Goal: Task Accomplishment & Management: Manage account settings

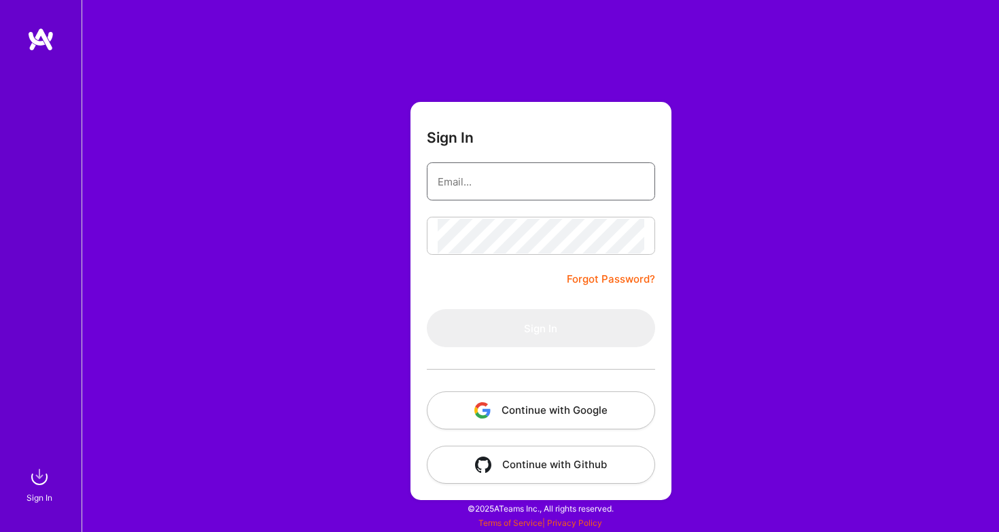
type input "[EMAIL_ADDRESS][DOMAIN_NAME]"
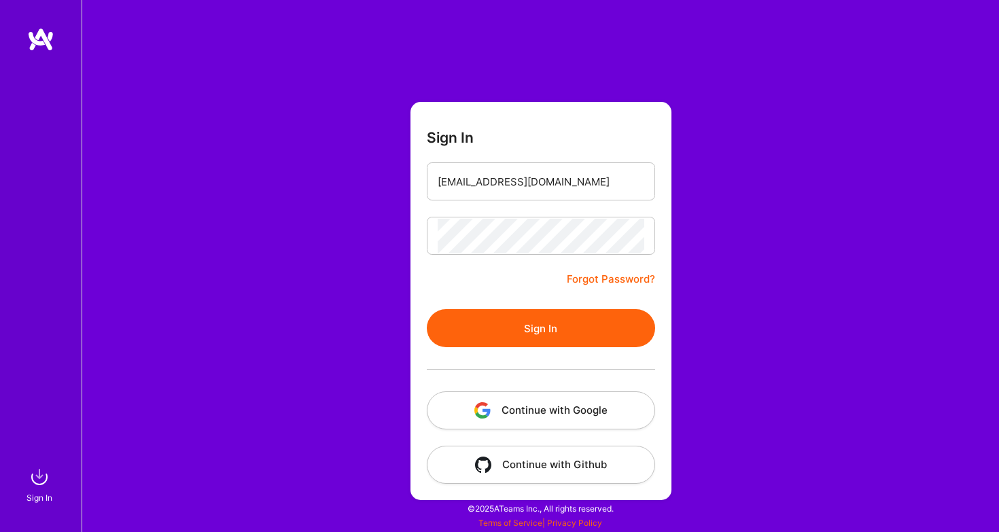
click at [526, 334] on button "Sign In" at bounding box center [541, 328] width 228 height 38
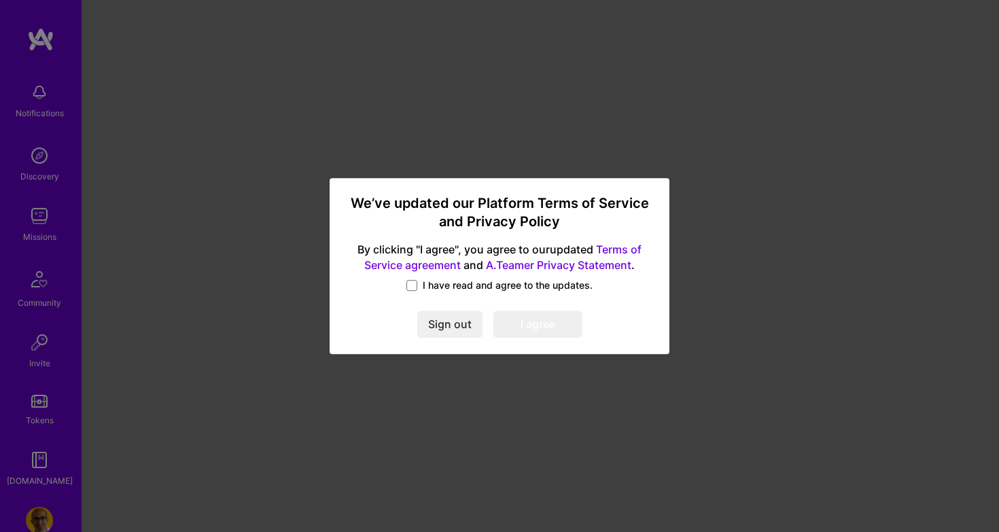
click at [410, 279] on label "I have read and agree to the updates." at bounding box center [499, 286] width 186 height 14
click at [0, 0] on input "I have read and agree to the updates." at bounding box center [0, 0] width 0 height 0
click at [523, 318] on button "I agree" at bounding box center [537, 324] width 89 height 27
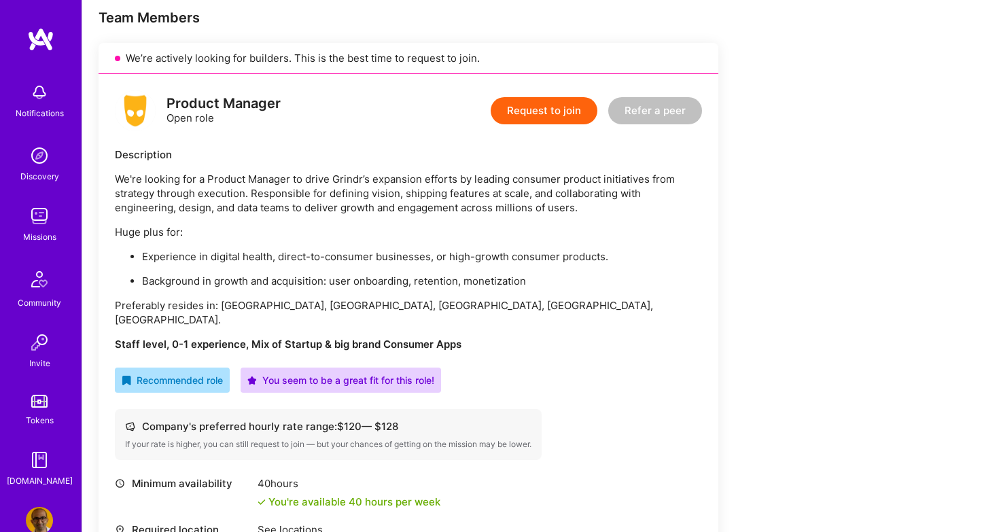
scroll to position [273, 0]
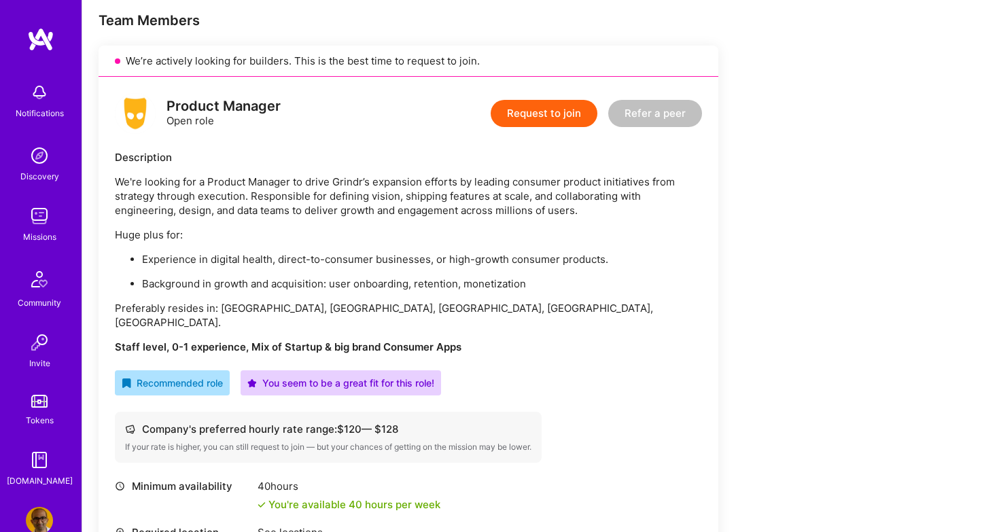
click at [49, 231] on div "Missions" at bounding box center [39, 237] width 33 height 14
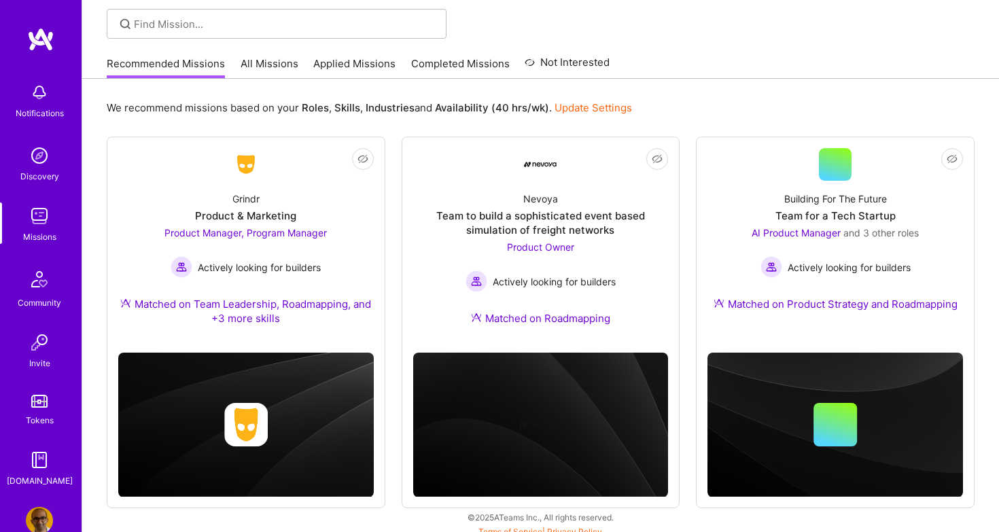
scroll to position [101, 0]
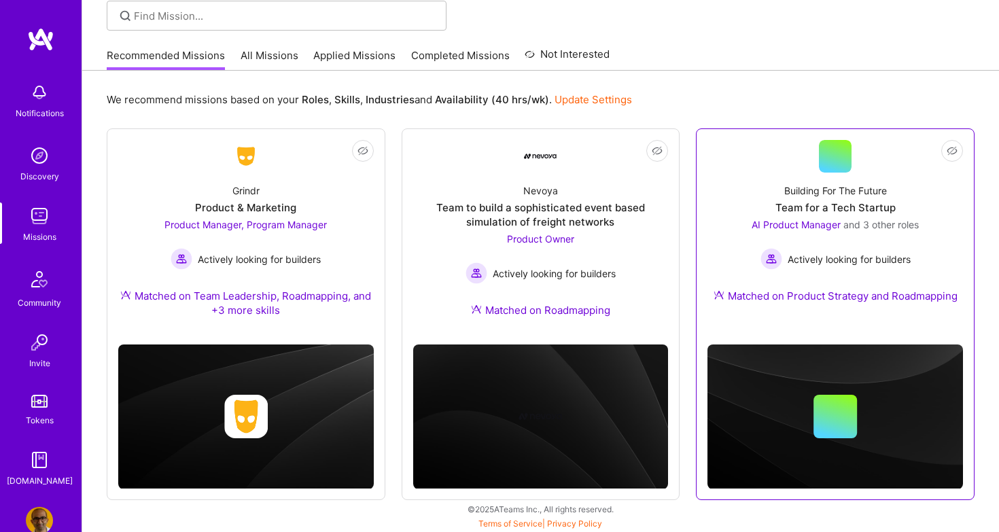
click at [864, 198] on div "Building For The Future Team for a Tech Startup AI Product Manager and 3 other …" at bounding box center [836, 246] width 256 height 147
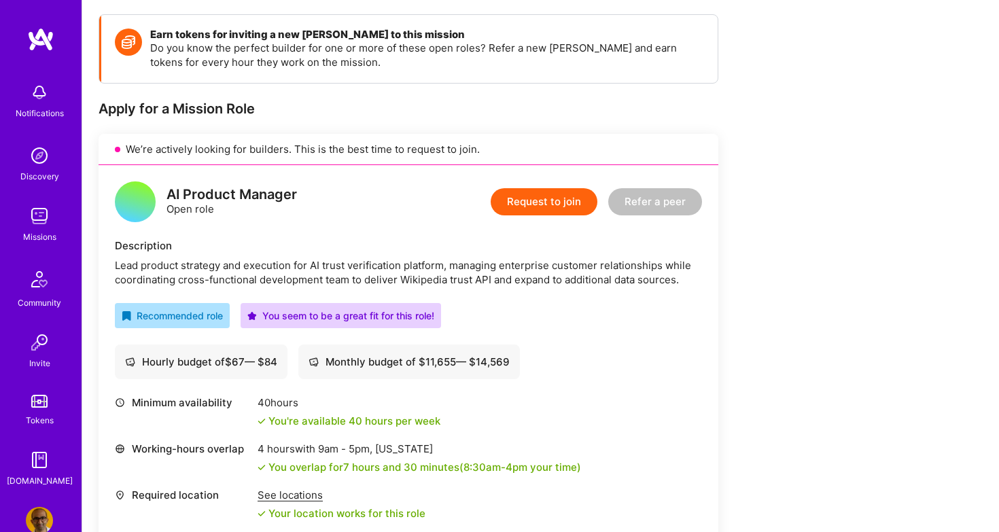
scroll to position [179, 0]
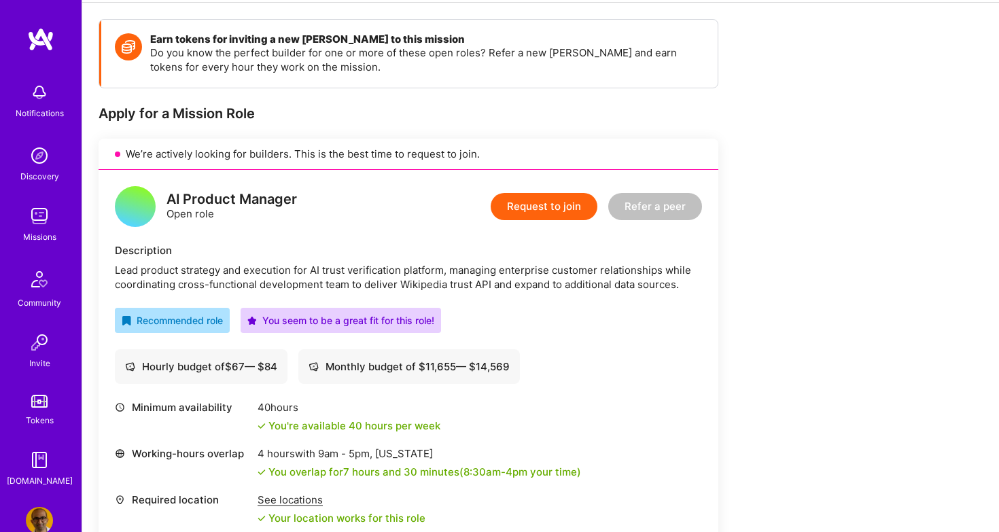
click at [677, 279] on div "Lead product strategy and execution for AI trust verification platform, managin…" at bounding box center [408, 277] width 587 height 29
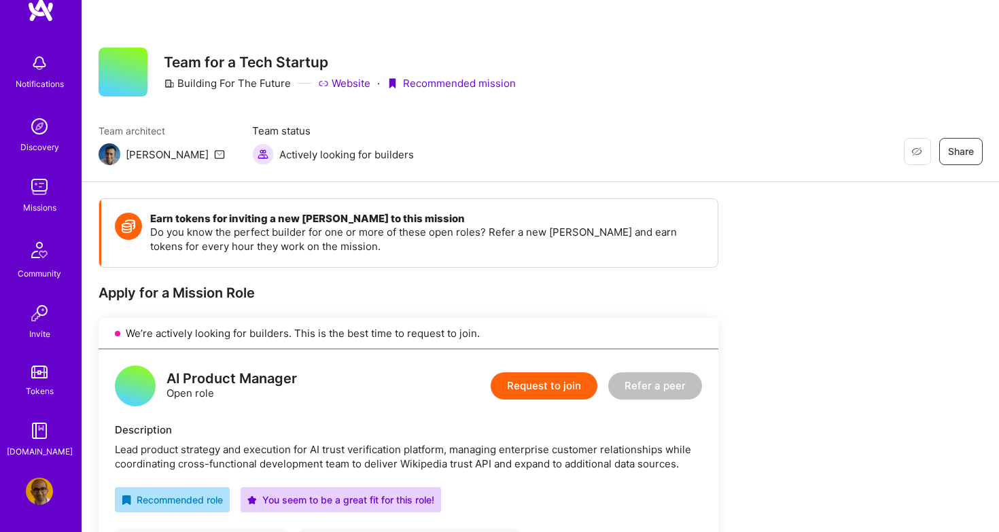
scroll to position [0, 0]
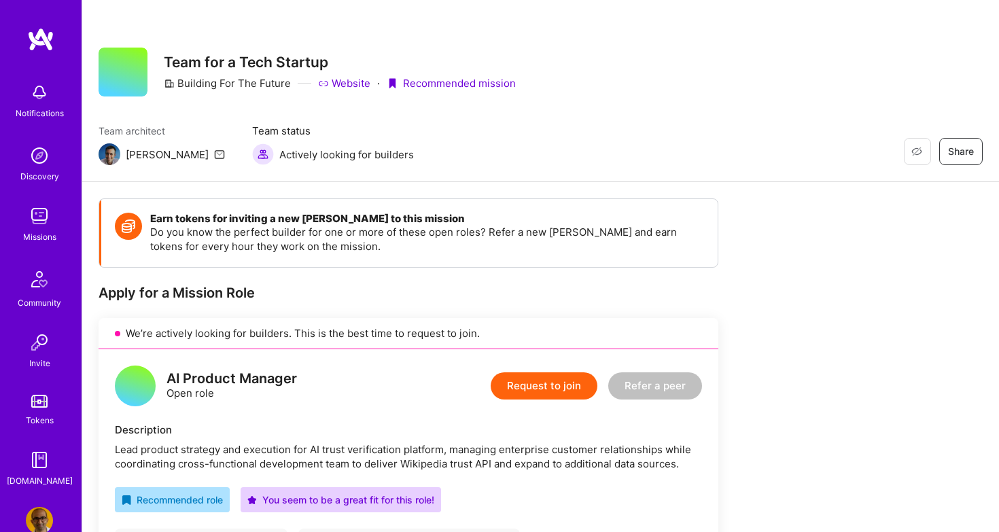
click at [36, 513] on img at bounding box center [39, 520] width 27 height 27
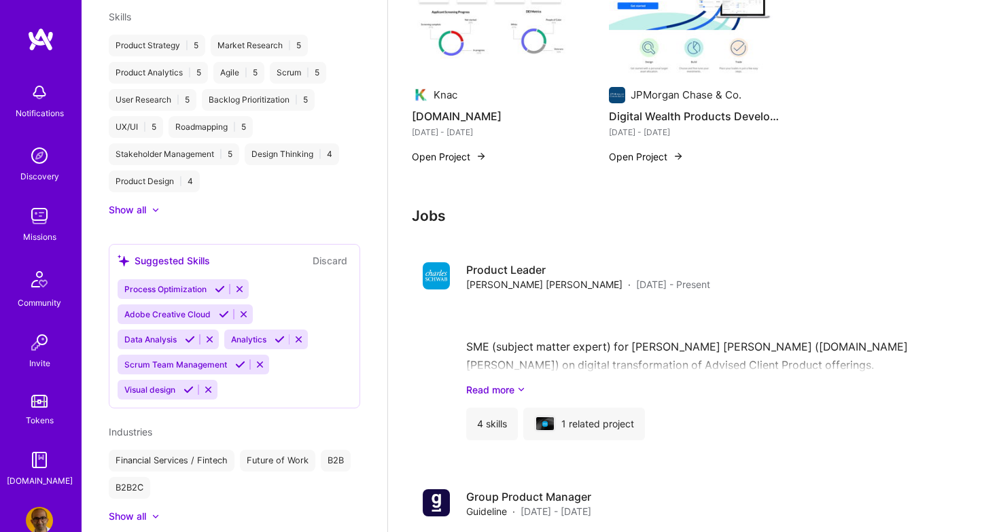
scroll to position [831, 0]
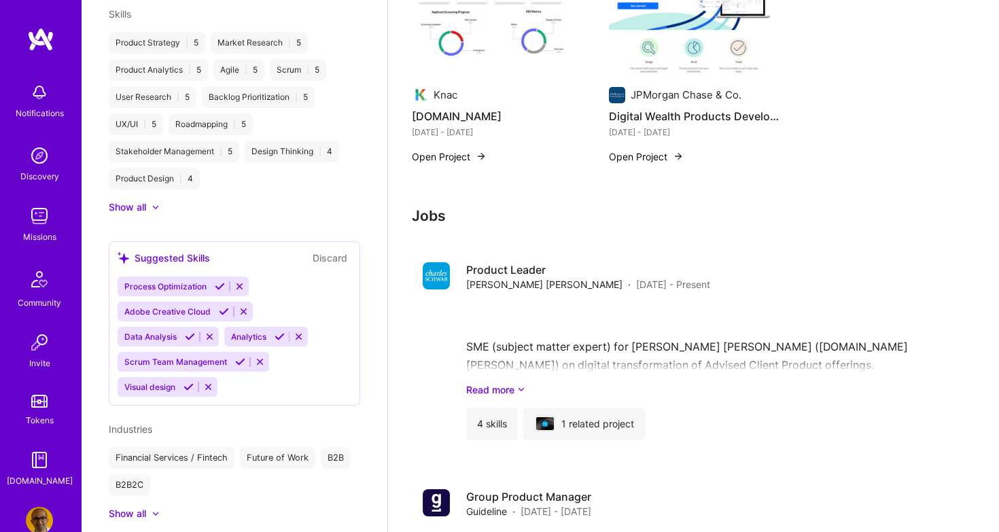
click at [241, 357] on icon at bounding box center [240, 362] width 10 height 10
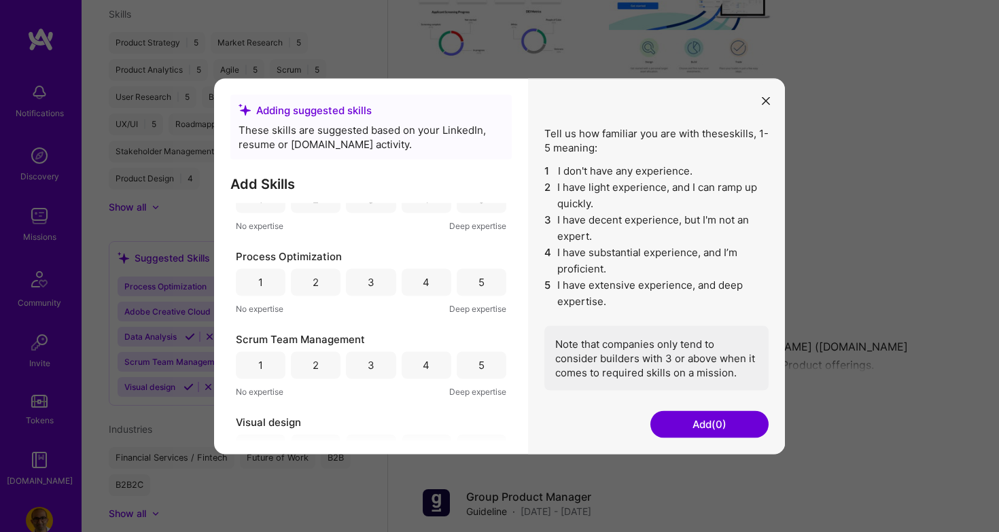
scroll to position [241, 0]
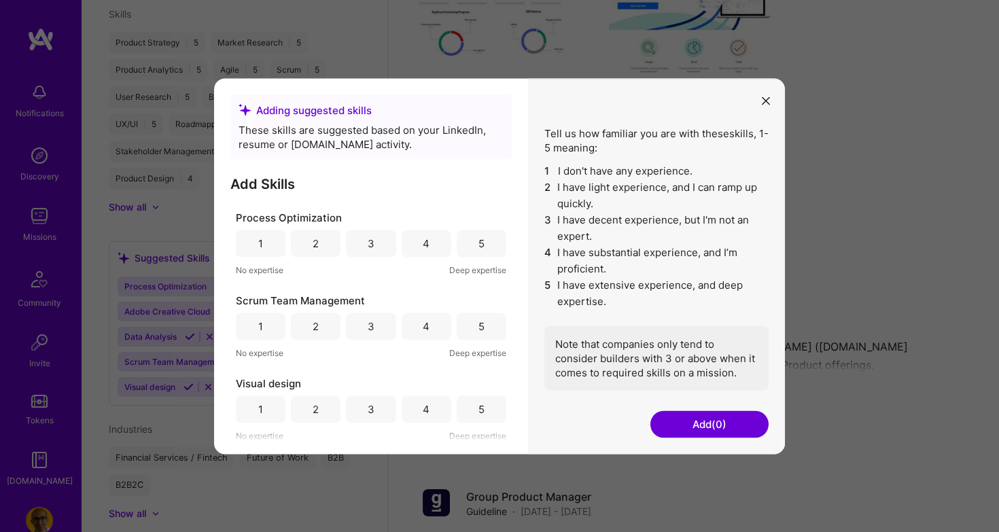
click at [424, 325] on div "4" at bounding box center [426, 326] width 7 height 14
click at [716, 428] on button "Add (1)" at bounding box center [710, 424] width 118 height 27
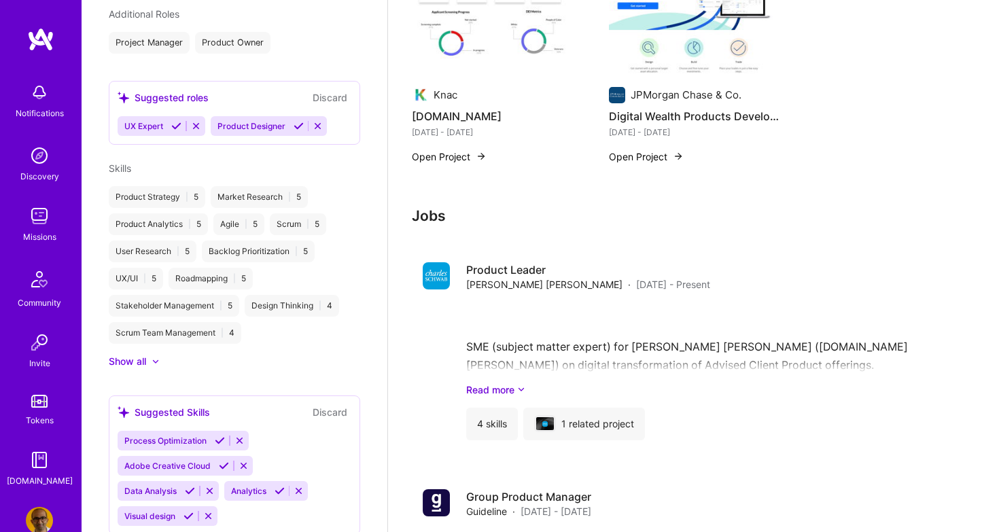
scroll to position [831, 0]
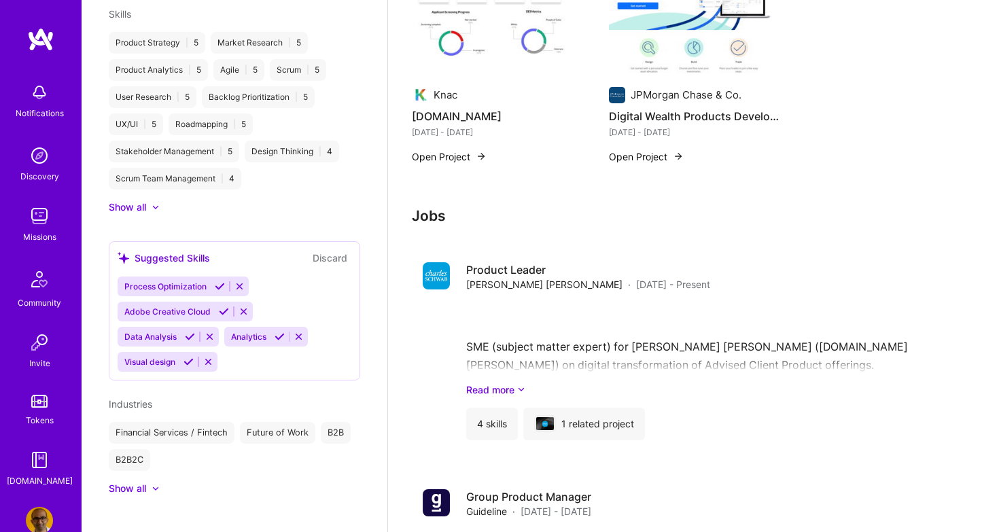
click at [164, 332] on span "Data Analysis" at bounding box center [150, 337] width 52 height 10
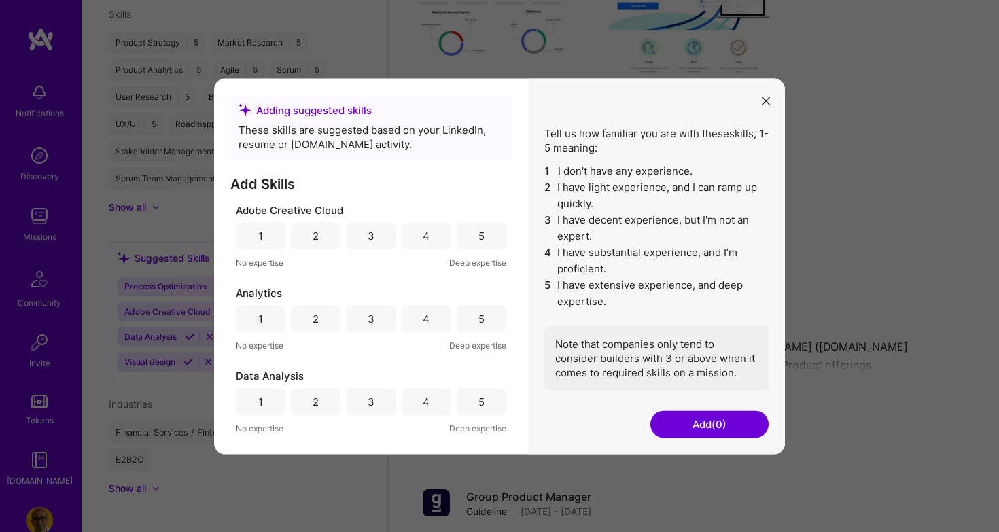
click at [770, 104] on button "modal" at bounding box center [766, 100] width 16 height 22
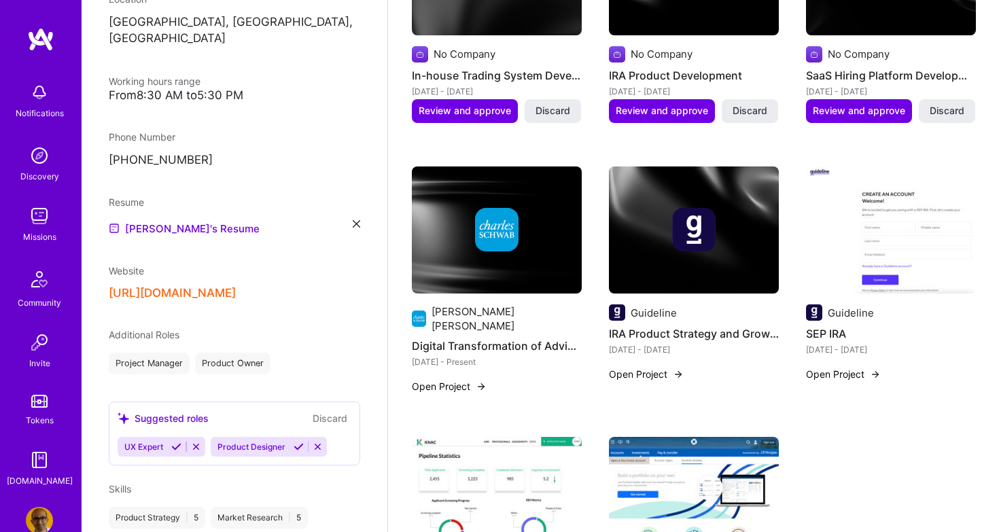
scroll to position [351, 0]
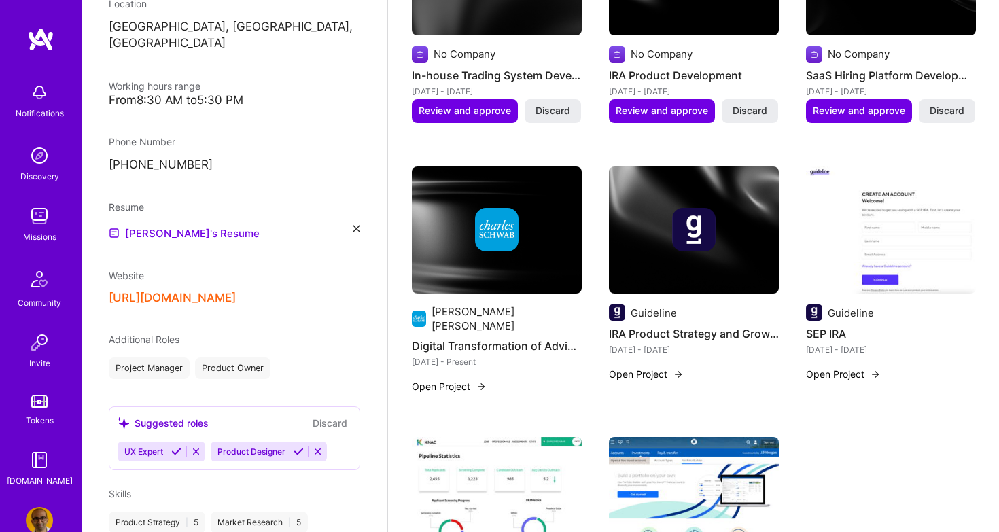
click at [298, 415] on div "Suggested roles Discard" at bounding box center [235, 423] width 234 height 16
click at [336, 442] on div "UX Expert Product Designer" at bounding box center [235, 452] width 234 height 20
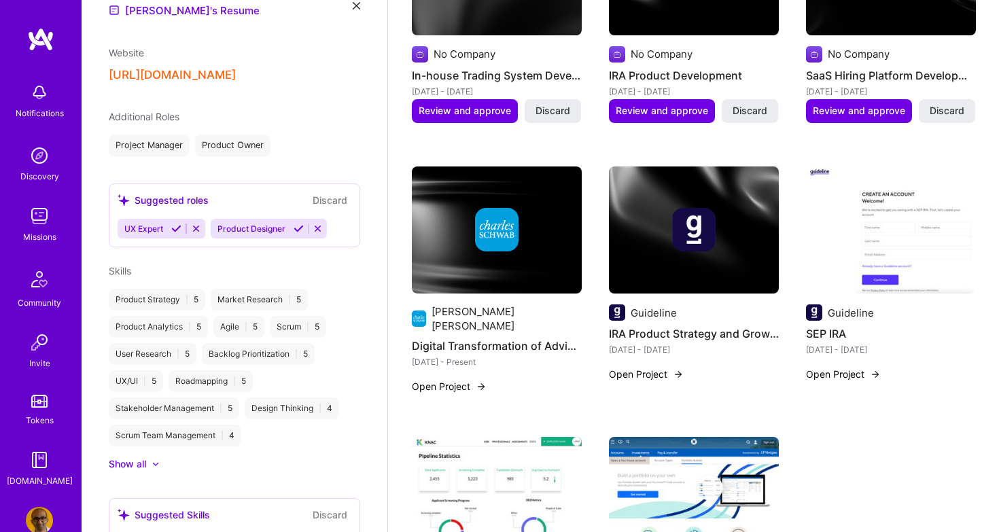
scroll to position [573, 0]
click at [246, 135] on div "Product Owner" at bounding box center [232, 146] width 75 height 22
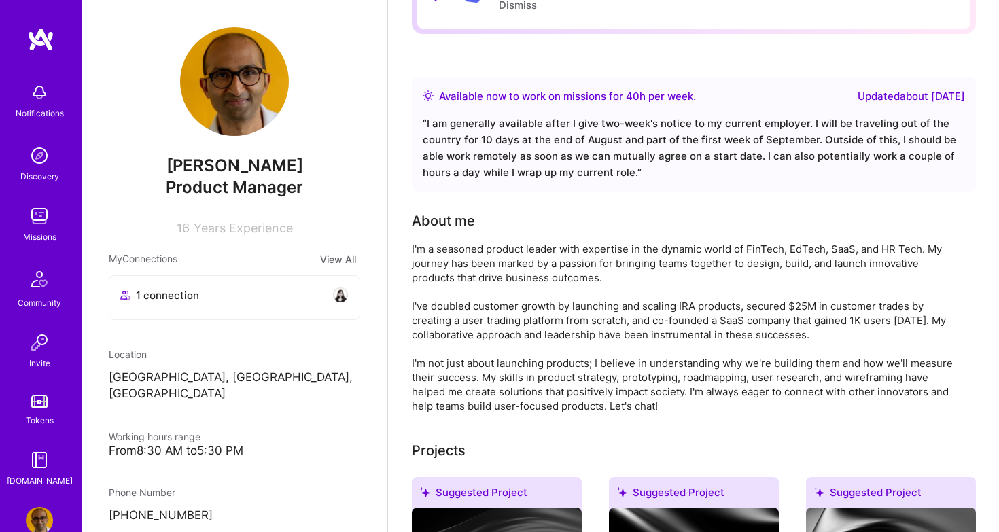
scroll to position [0, 0]
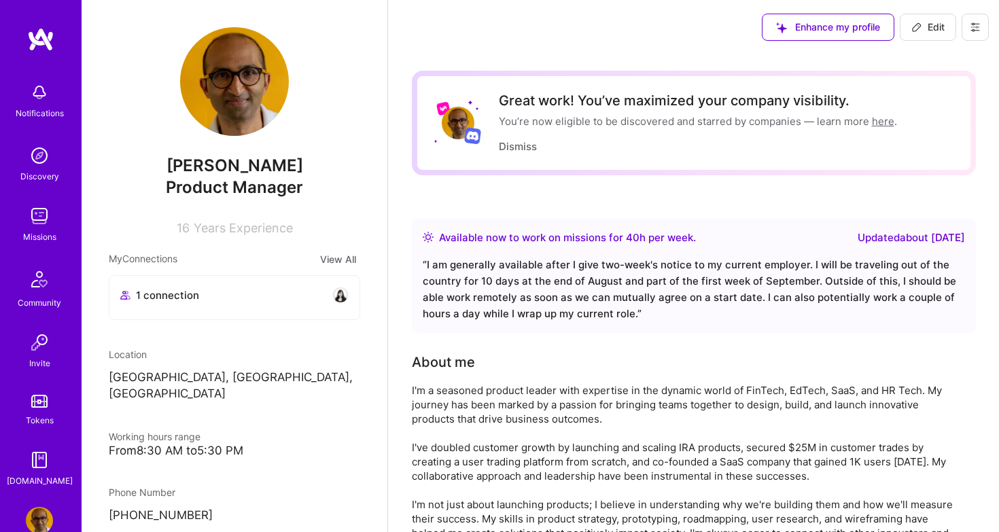
click at [43, 216] on img at bounding box center [39, 216] width 27 height 27
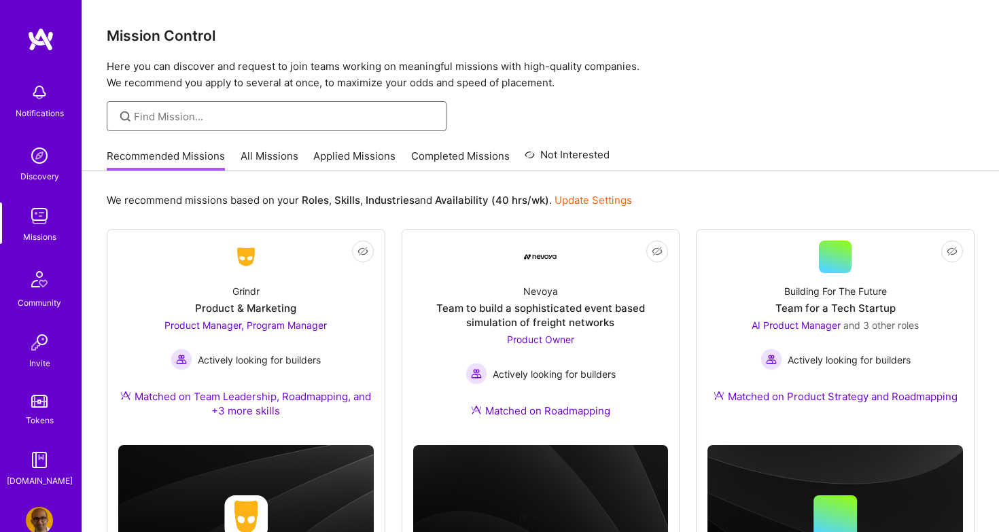
click at [296, 121] on input at bounding box center [285, 116] width 302 height 14
type input "product"
click at [301, 114] on input "product" at bounding box center [285, 116] width 302 height 14
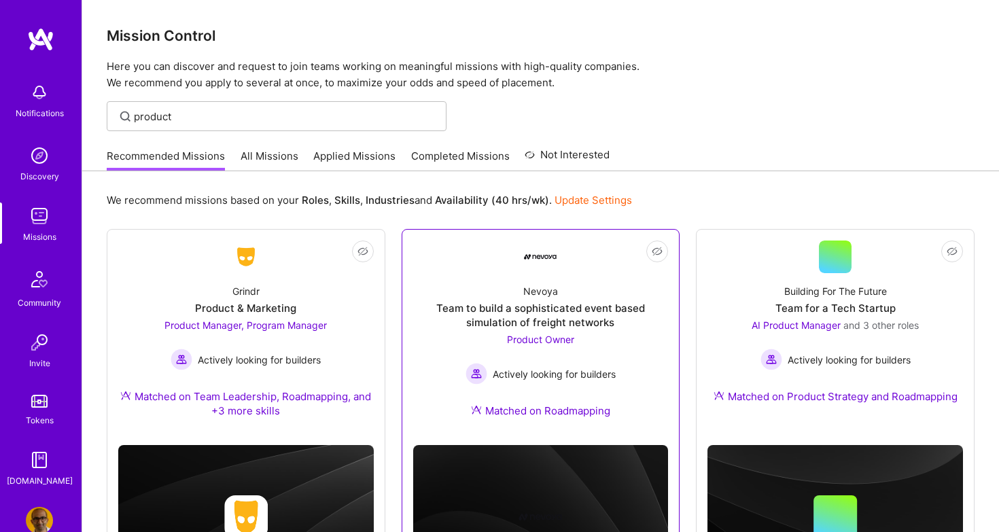
click at [523, 323] on div "Team to build a sophisticated event based simulation of freight networks" at bounding box center [541, 315] width 256 height 29
